Goal: Task Accomplishment & Management: Manage account settings

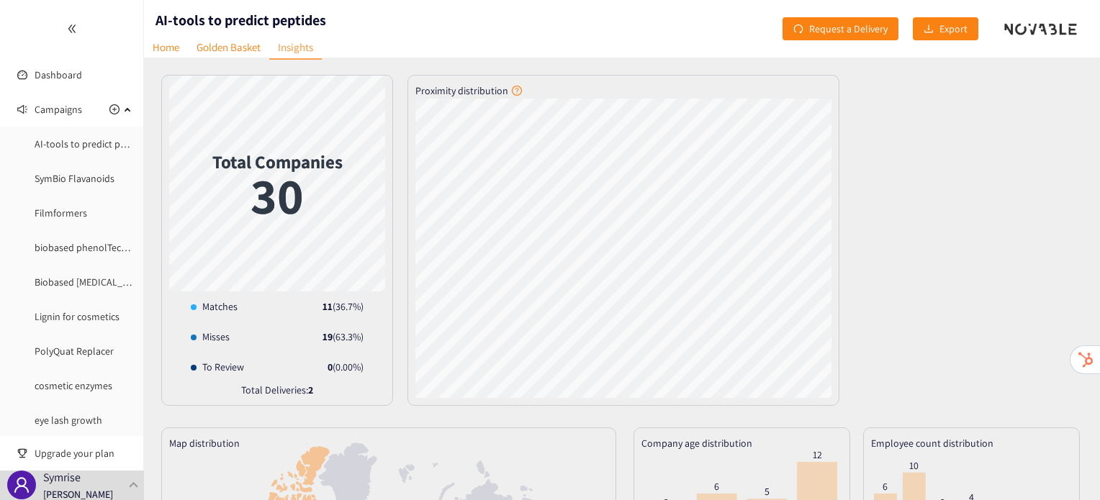
scroll to position [32, 0]
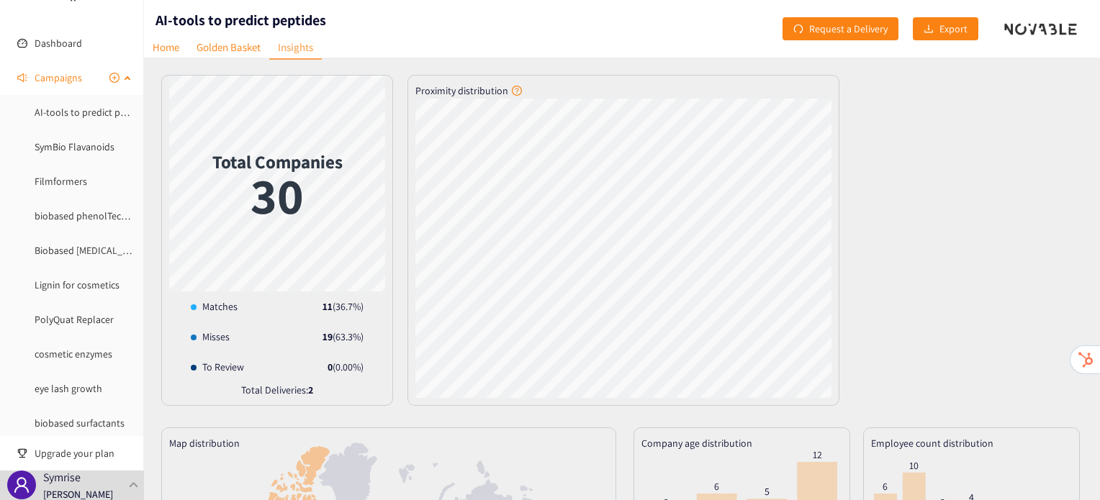
click at [61, 85] on span "Campaigns" at bounding box center [59, 77] width 48 height 29
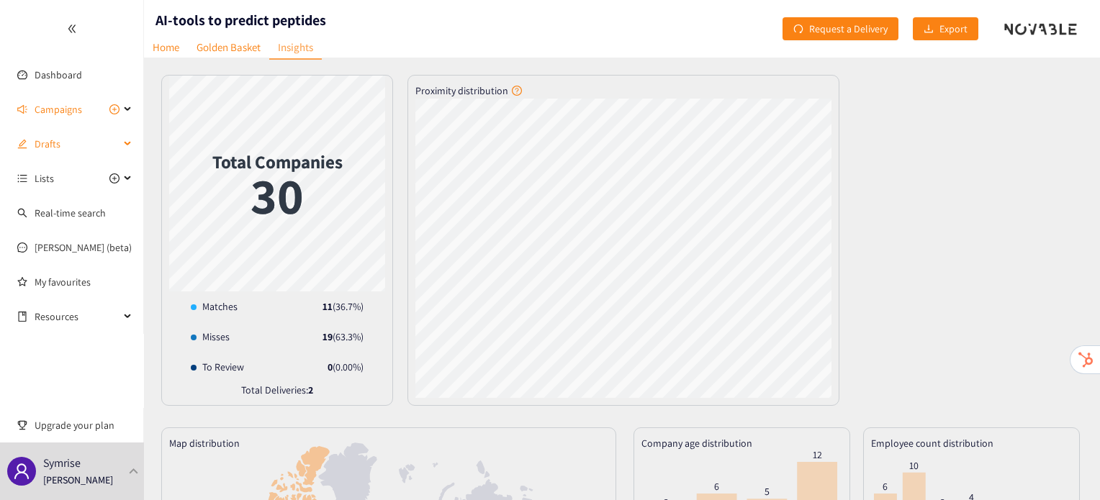
scroll to position [0, 0]
click at [76, 146] on span "Drafts" at bounding box center [77, 144] width 85 height 29
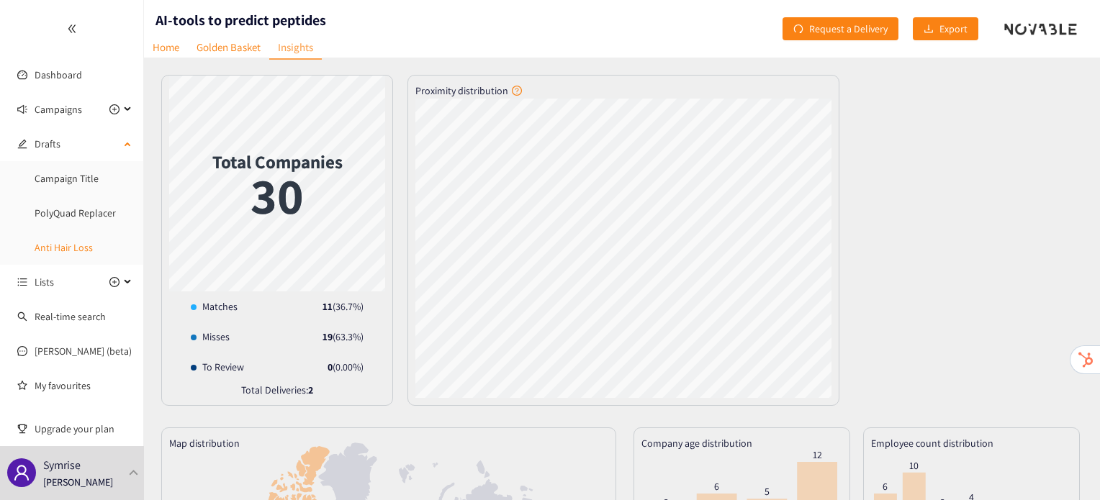
click at [78, 243] on link "Anti Hair Loss" at bounding box center [64, 247] width 58 height 13
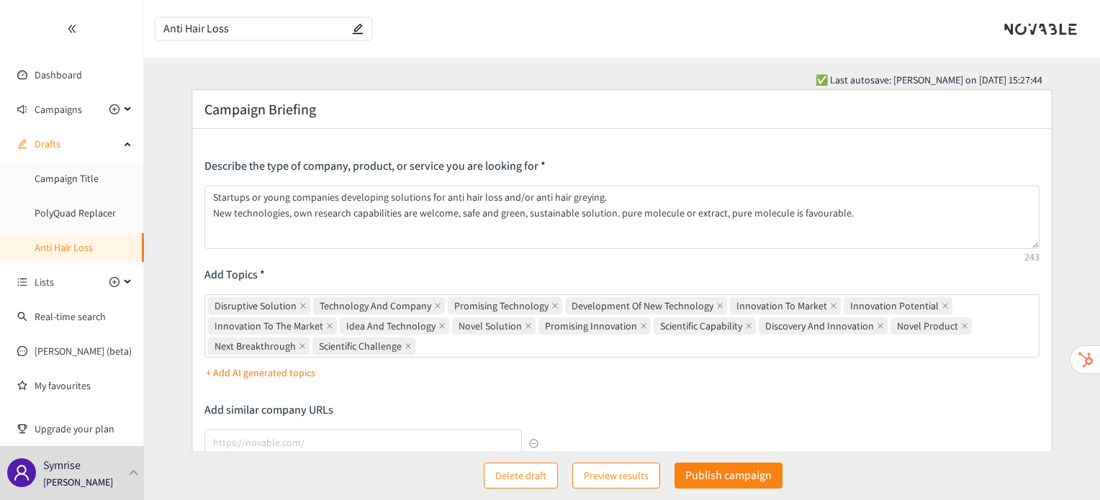
drag, startPoint x: 166, startPoint y: 31, endPoint x: 255, endPoint y: 29, distance: 89.3
click at [255, 29] on input "Anti Hair Loss" at bounding box center [256, 29] width 186 height 12
click at [525, 33] on header "Anti Hair Loss" at bounding box center [622, 29] width 956 height 58
click at [55, 220] on link "PolyQuad Replacer" at bounding box center [75, 213] width 81 height 13
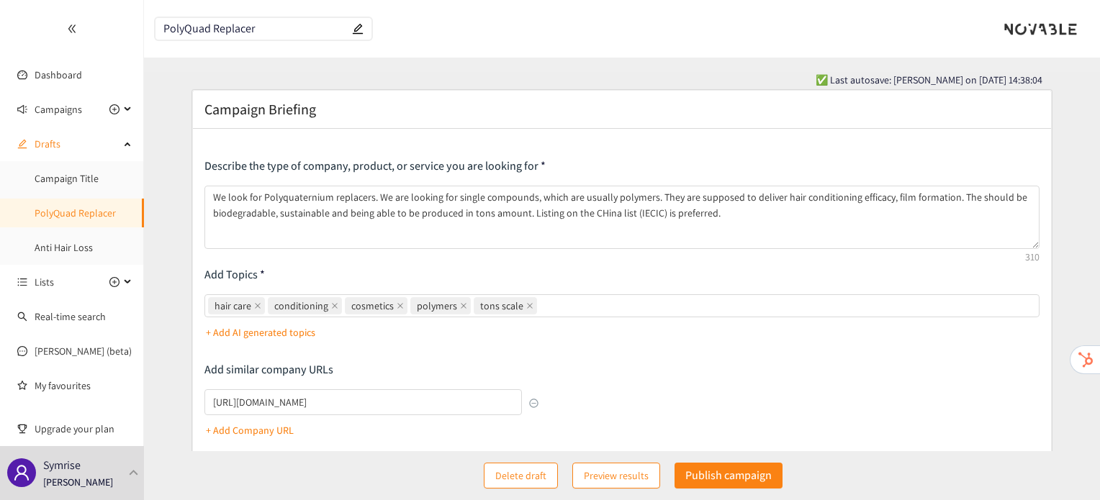
drag, startPoint x: 260, startPoint y: 28, endPoint x: 129, endPoint y: 27, distance: 131.0
click at [129, 27] on section "Dashboard Campaigns AI-tools to predict peptides SymBio Flavanoids Filmformers …" at bounding box center [550, 388] width 1100 height 776
click at [549, 48] on header "PolyQuad Replacer" at bounding box center [622, 29] width 956 height 58
